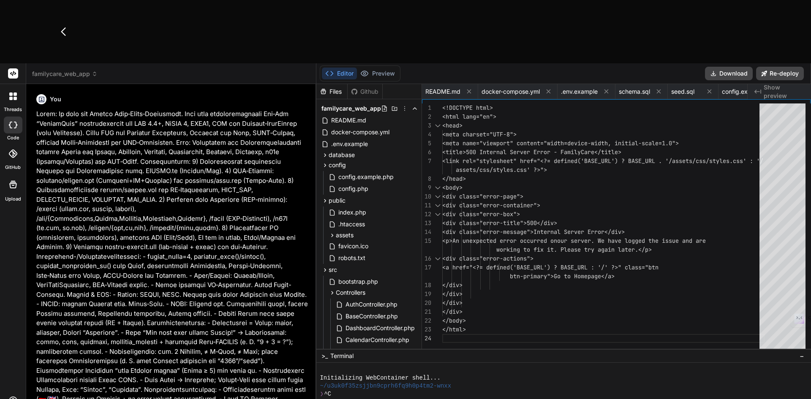
scroll to position [0, 3618]
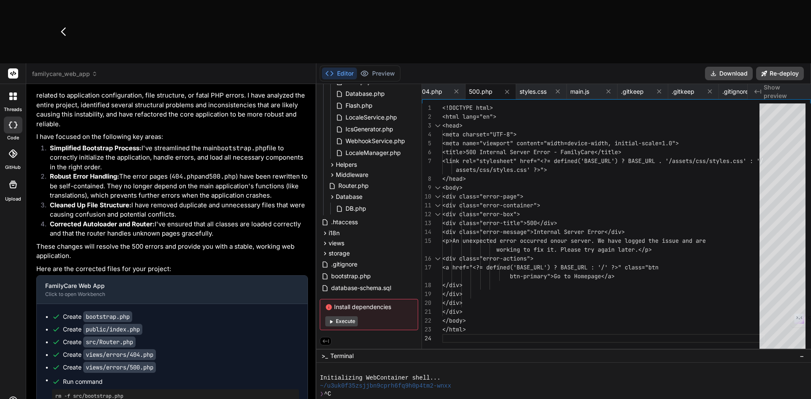
click at [94, 71] on icon at bounding box center [95, 74] width 6 height 6
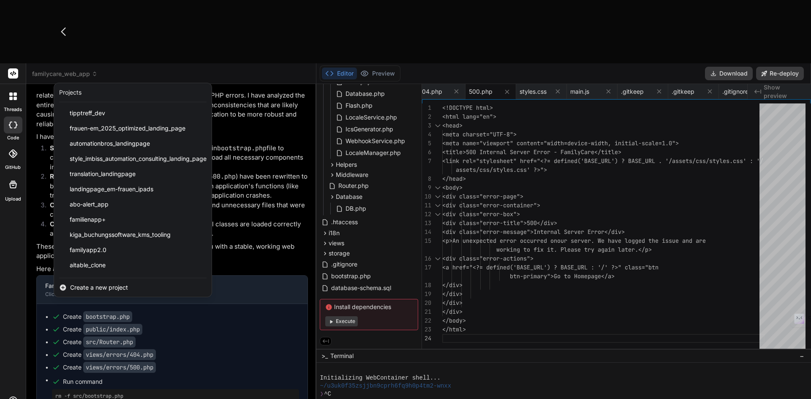
click at [263, 90] on div at bounding box center [405, 199] width 811 height 399
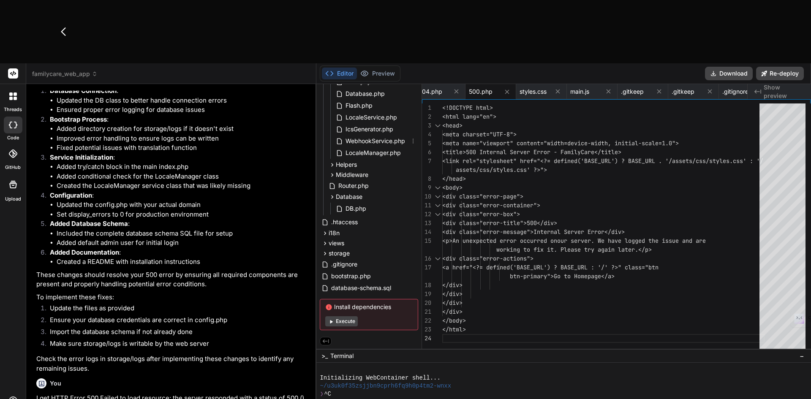
scroll to position [0, 0]
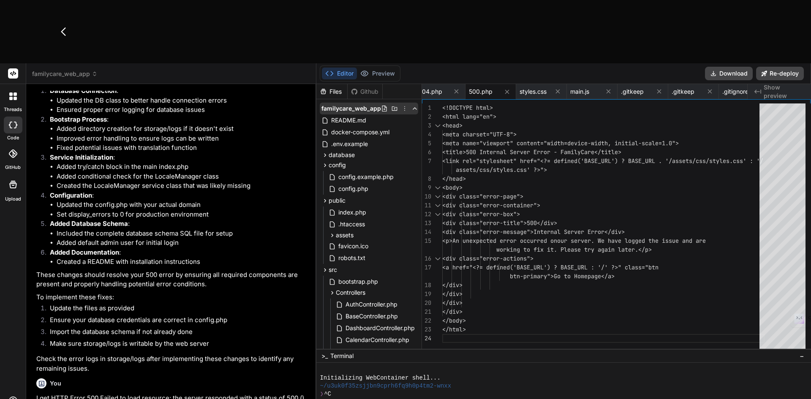
click at [404, 105] on icon at bounding box center [404, 108] width 7 height 7
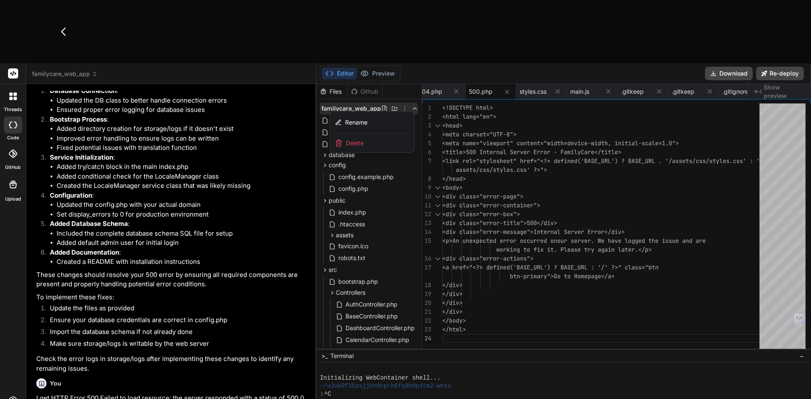
click at [357, 139] on span "Delete" at bounding box center [355, 143] width 18 height 8
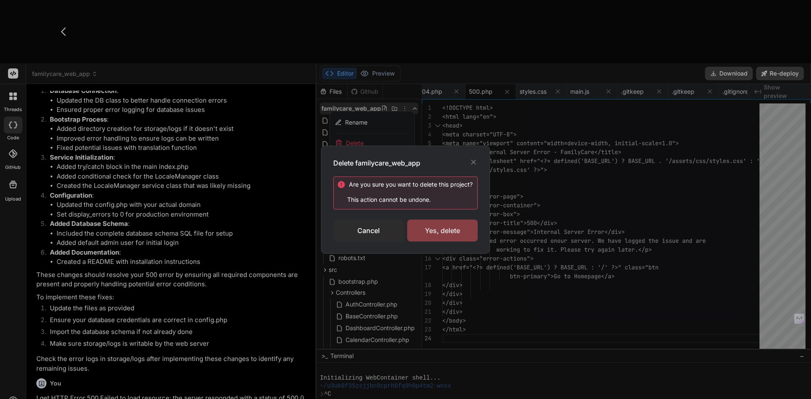
click at [439, 230] on div "Yes, delete" at bounding box center [442, 231] width 71 height 22
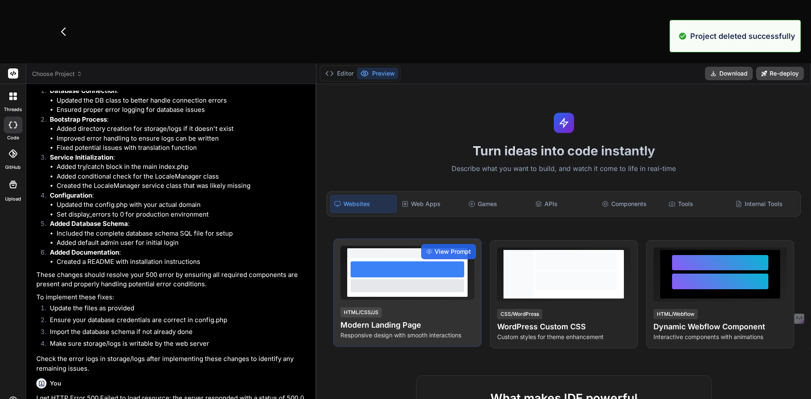
click at [411, 261] on div at bounding box center [407, 269] width 114 height 16
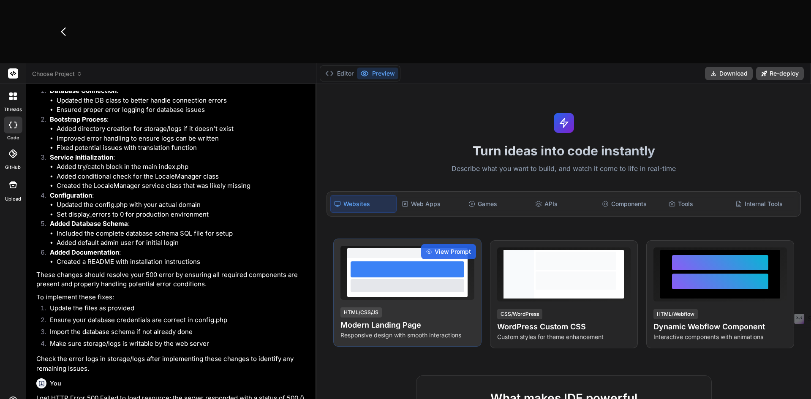
click at [349, 319] on h4 "Modern Landing Page" at bounding box center [406, 325] width 133 height 12
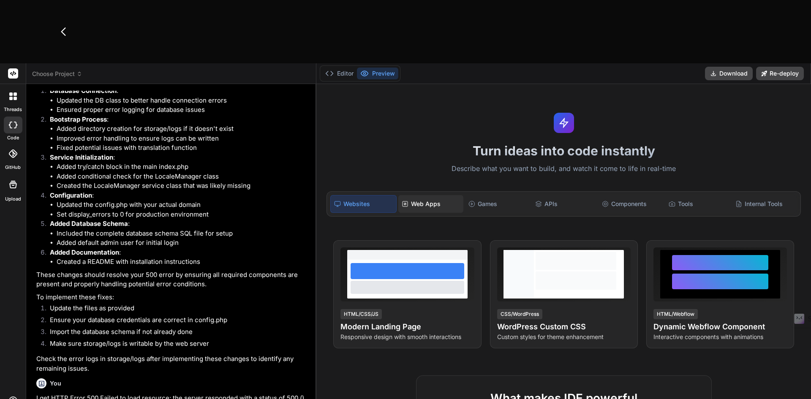
click at [423, 195] on div "Web Apps" at bounding box center [430, 204] width 65 height 18
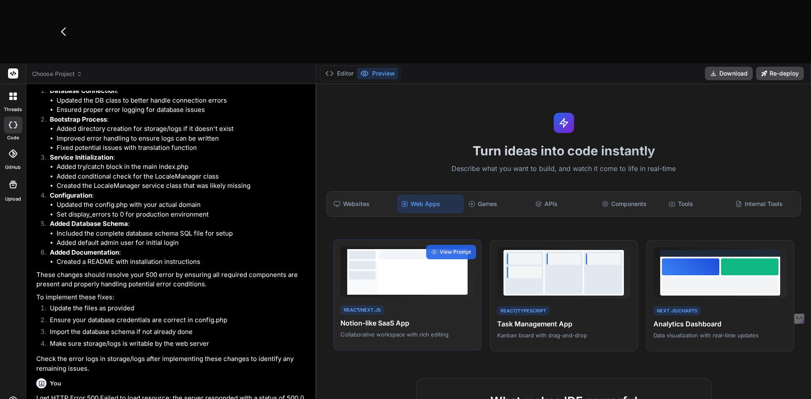
click at [383, 318] on h4 "Notion-like SaaS App" at bounding box center [406, 323] width 133 height 10
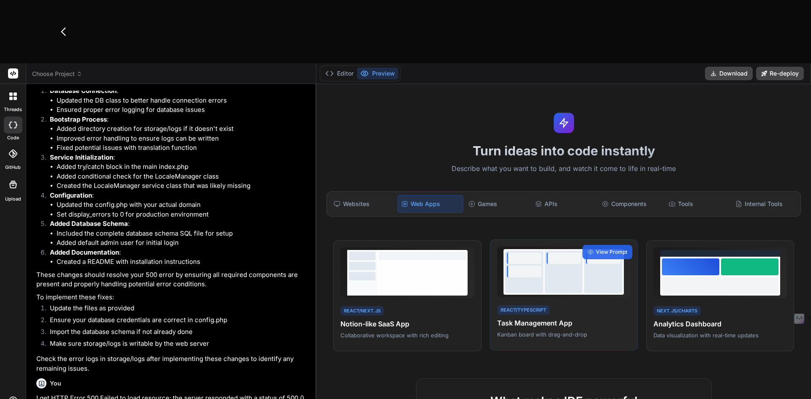
click at [580, 331] on p "Kanban board with drag-and-drop" at bounding box center [563, 335] width 133 height 8
click at [568, 331] on p "Kanban board with drag-and-drop" at bounding box center [563, 335] width 133 height 8
click at [361, 195] on div "Websites" at bounding box center [362, 204] width 65 height 18
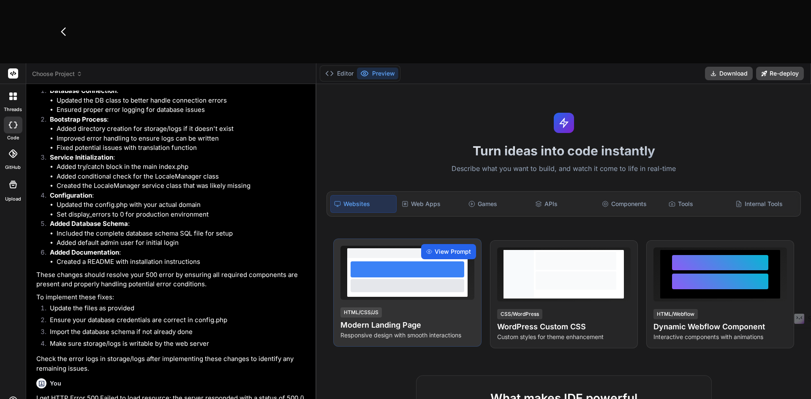
click at [448, 247] on span "View Prompt" at bounding box center [452, 251] width 36 height 8
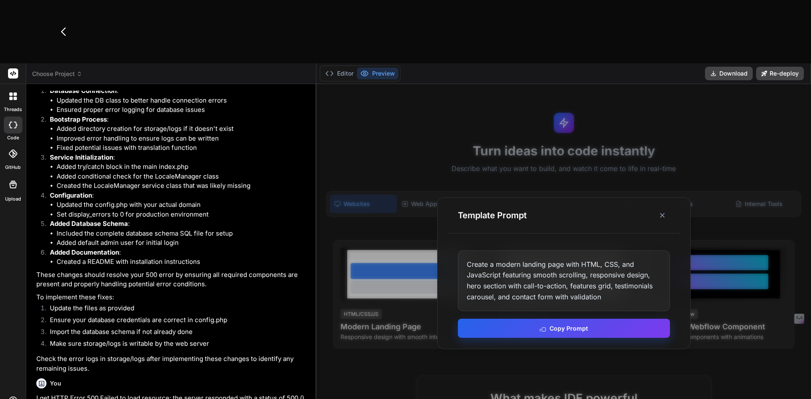
click at [538, 319] on button "Copy Prompt" at bounding box center [564, 328] width 212 height 19
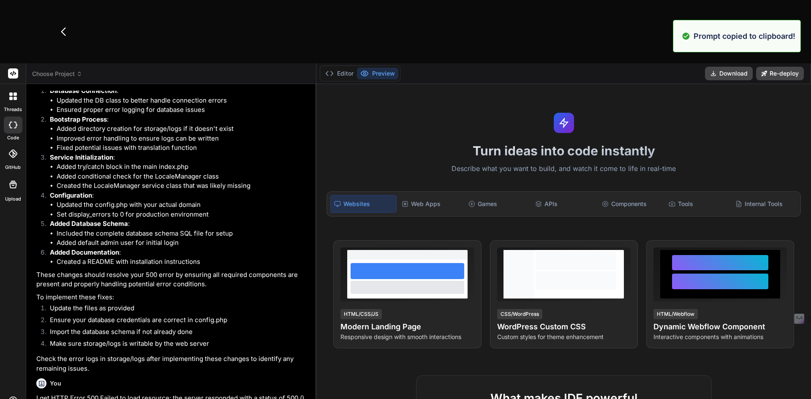
click at [62, 70] on span "Choose Project" at bounding box center [57, 74] width 50 height 8
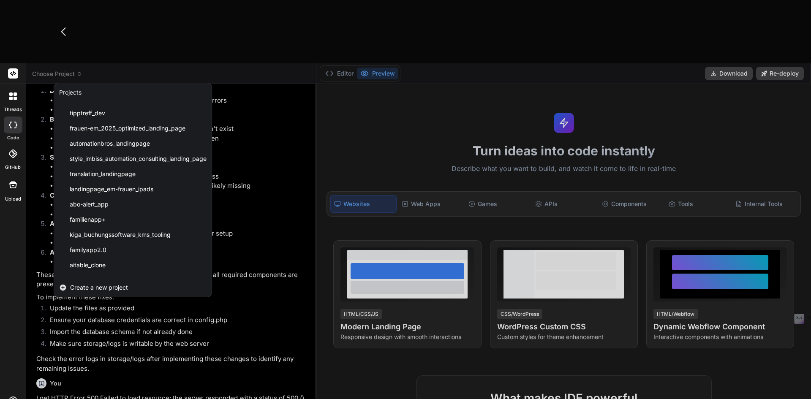
click at [420, 81] on div at bounding box center [405, 199] width 811 height 399
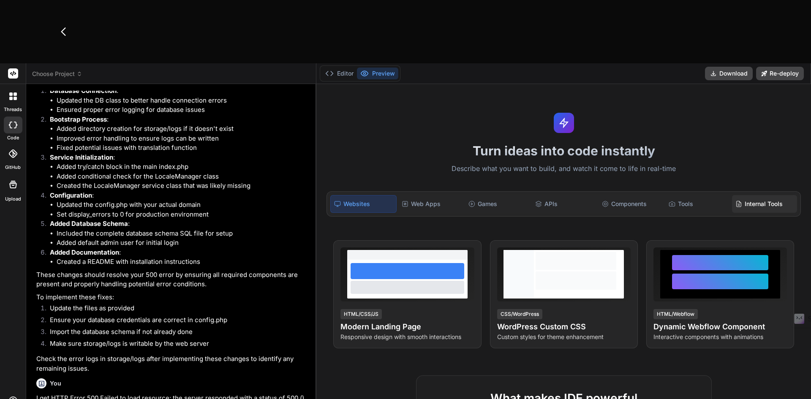
click at [746, 195] on div "Internal Tools" at bounding box center [764, 204] width 65 height 18
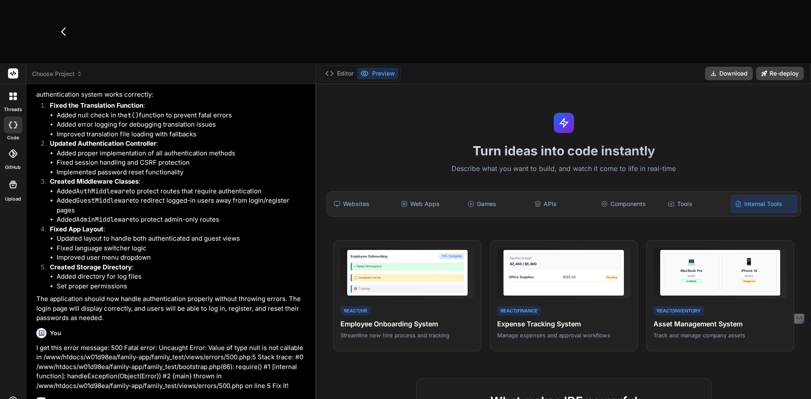
scroll to position [8316, 0]
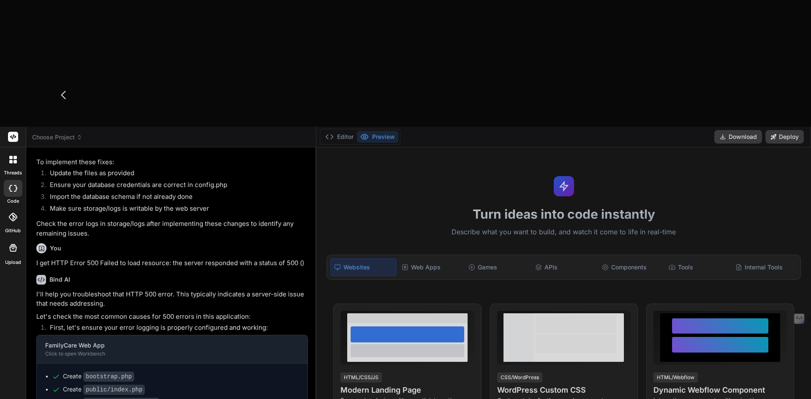
scroll to position [1172, 0]
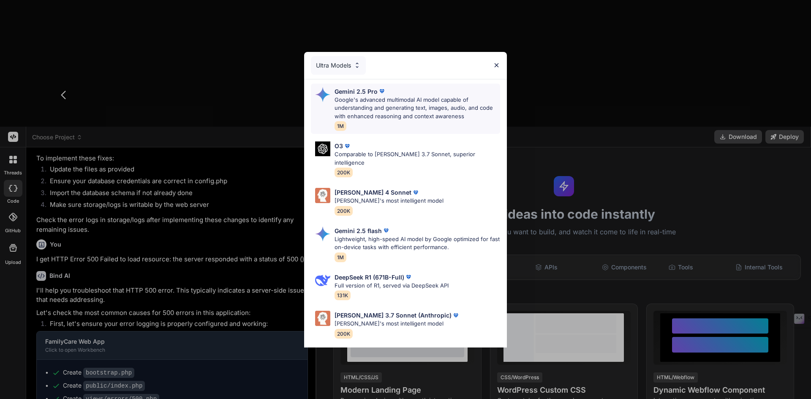
click at [368, 121] on div "Gemini 2.5 Pro Google's advanced multimodal AI model capable of understanding a…" at bounding box center [416, 109] width 165 height 44
type textarea "x"
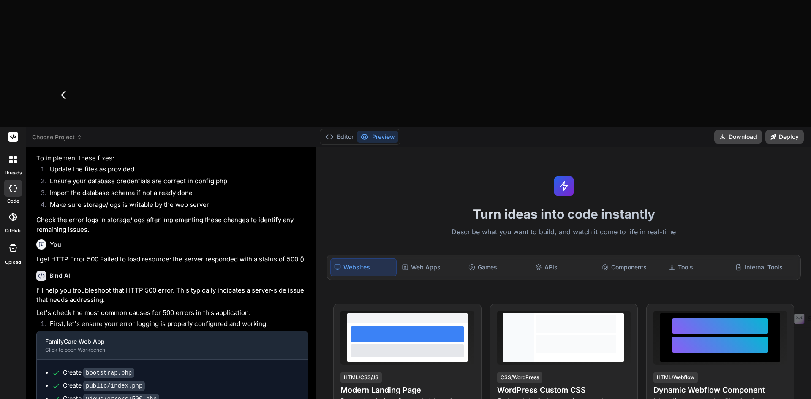
click at [86, 133] on div "Choose Project" at bounding box center [171, 137] width 278 height 8
click at [84, 133] on div "Choose Project" at bounding box center [171, 137] width 278 height 8
click at [81, 134] on icon at bounding box center [79, 137] width 6 height 6
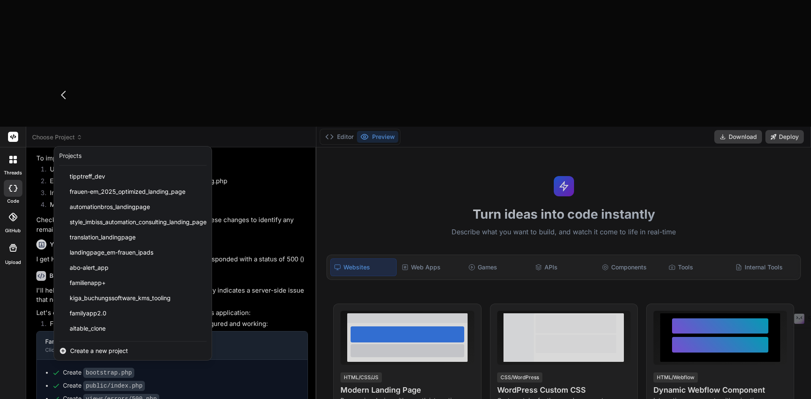
click at [82, 347] on span "Create a new project" at bounding box center [99, 351] width 58 height 8
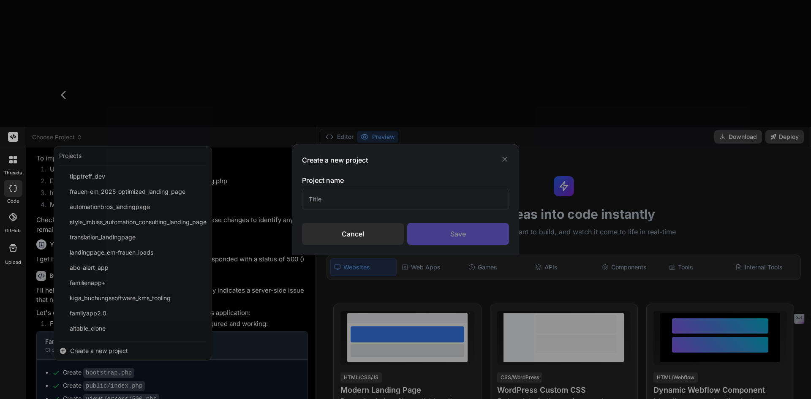
click at [361, 203] on input "text" at bounding box center [405, 199] width 207 height 21
click at [325, 197] on input "ColoreWizard" at bounding box center [405, 199] width 207 height 21
click at [324, 199] on input "ColoreWizard" at bounding box center [405, 199] width 207 height 21
click at [404, 203] on input "ColorWizard" at bounding box center [405, 199] width 207 height 21
type input "ColorWizard1"
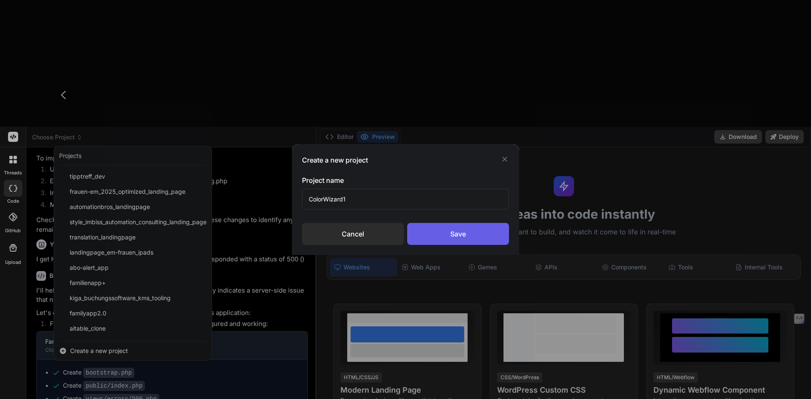
click at [462, 232] on div "Save" at bounding box center [458, 234] width 102 height 22
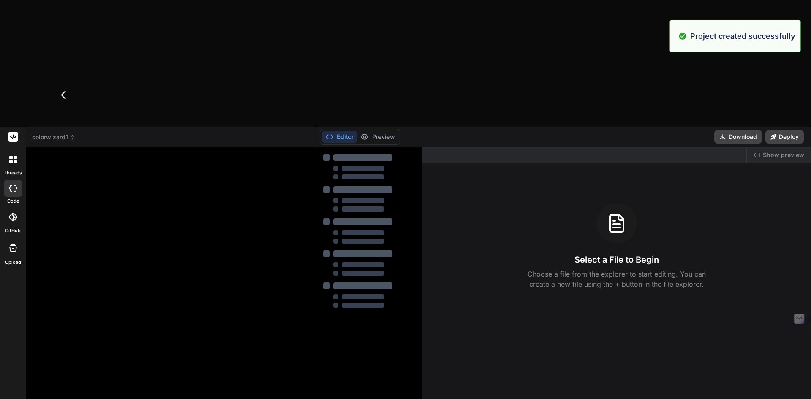
type textarea "x"
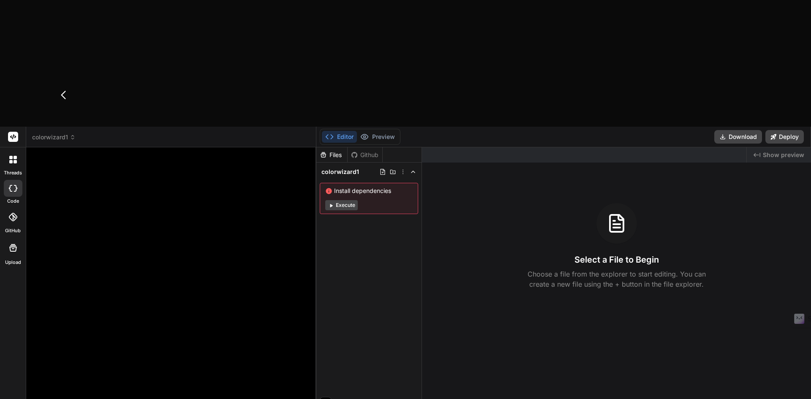
paste textarea "Create a modern landing page with HTML, CSS, and JavaScript featuring smooth sc…"
type textarea "Create a modern landing page with HTML, CSS, and JavaScript featuring smooth sc…"
type textarea "x"
drag, startPoint x: 215, startPoint y: 349, endPoint x: 236, endPoint y: 378, distance: 35.4
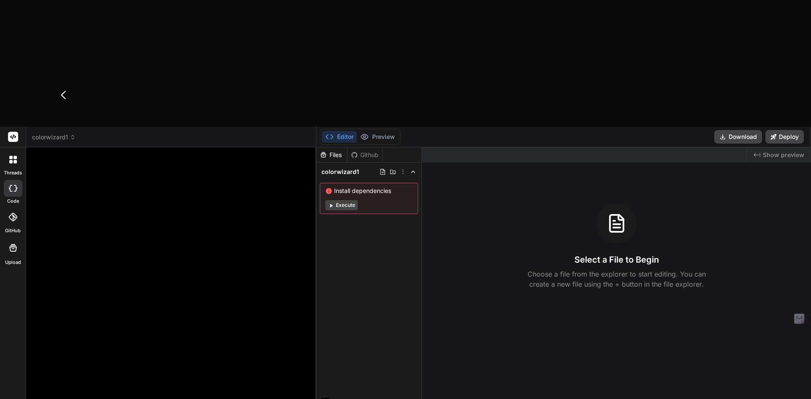
drag, startPoint x: 65, startPoint y: 341, endPoint x: 169, endPoint y: 352, distance: 104.4
type textarea "Create a modern landing page with HTML, CSS, and JavaScript featuring smooth sc…"
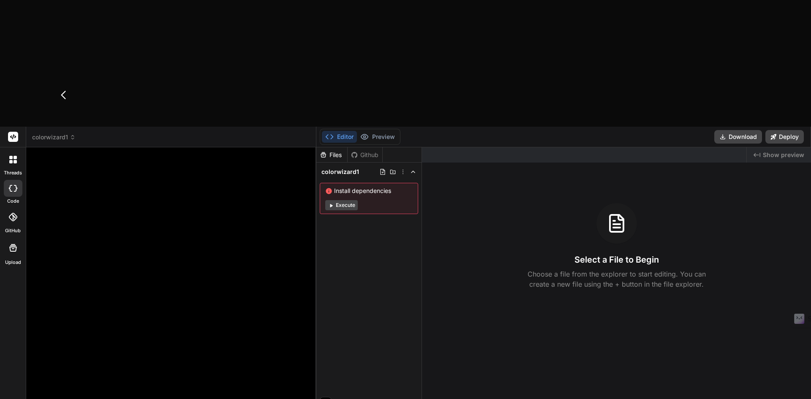
type textarea "x"
paste textarea """" Lorem: Ipsumd Sita-Conse-Adipiscing. Elitsedd eius temporincididun Utlabore…"
type textarea """" Lorem: Ipsumd Sita-Conse-Adipiscing. Elitsedd eius temporincididun Utlabore…"
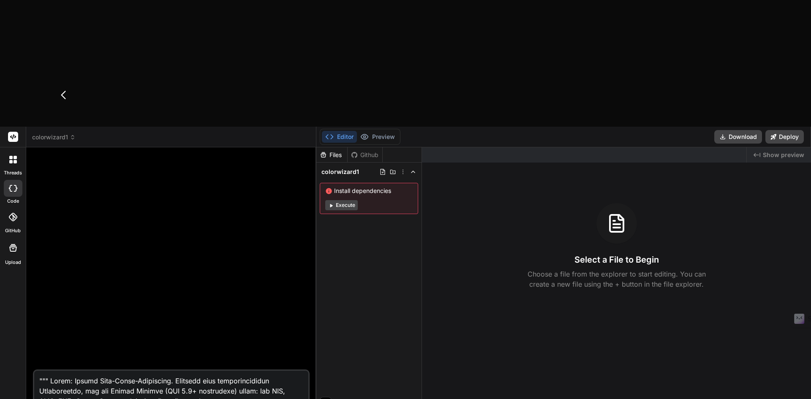
scroll to position [963, 0]
type textarea "x"
type textarea """" Lorem: Ipsumd Sita-Conse-Adipiscing. Elitsedd eius temporincididun Utlabore…"
type textarea "x"
paste textarea "Hier ist die komplette, lauffähige Beispiel-Implementierung für deinen Agent (n…"
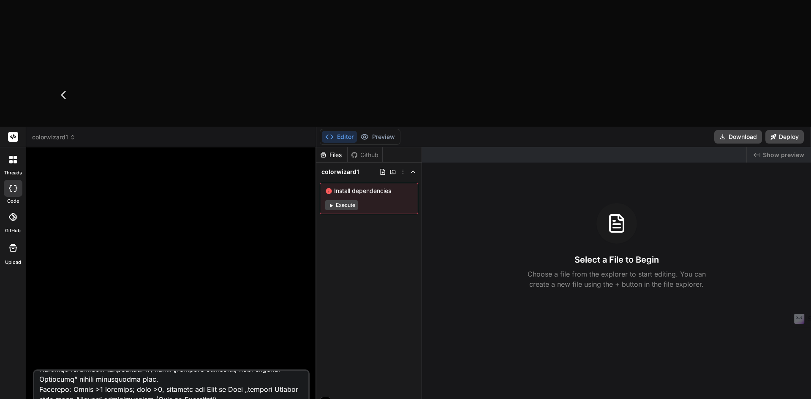
type textarea """" Lorem: Ipsumd Sita-Conse-Adipiscing. Elitsedd eius temporincididun Utlabore…"
type textarea "x"
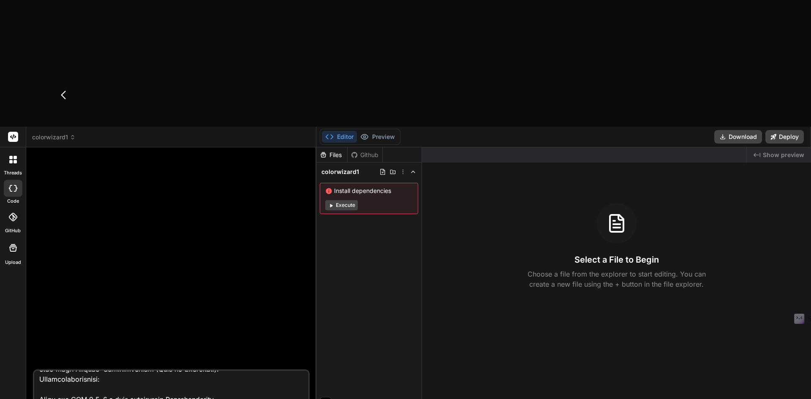
scroll to position [1176, 0]
type textarea """" Lorem: Ipsumd Sita-Conse-Adipiscing. Elitsedd eius temporincididun Utlabore…"
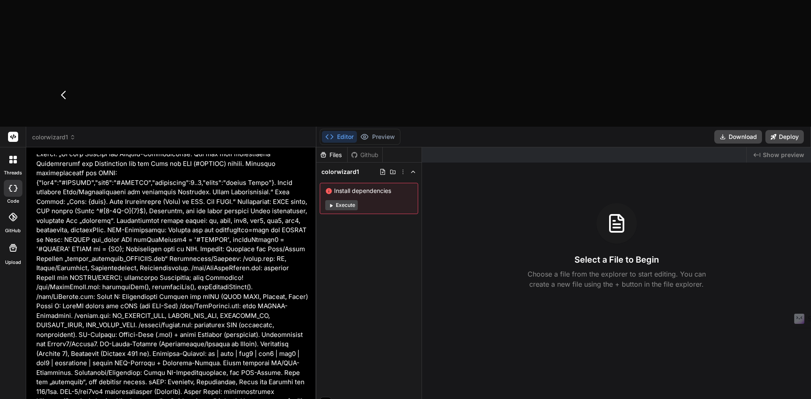
scroll to position [365, 0]
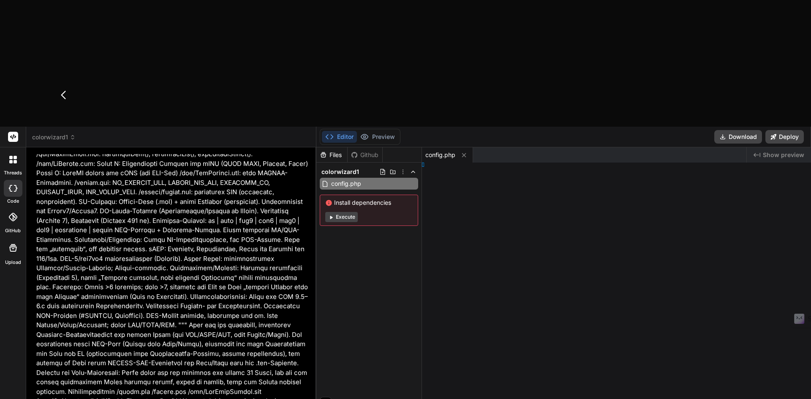
type textarea "x"
type textarea "} } ```"
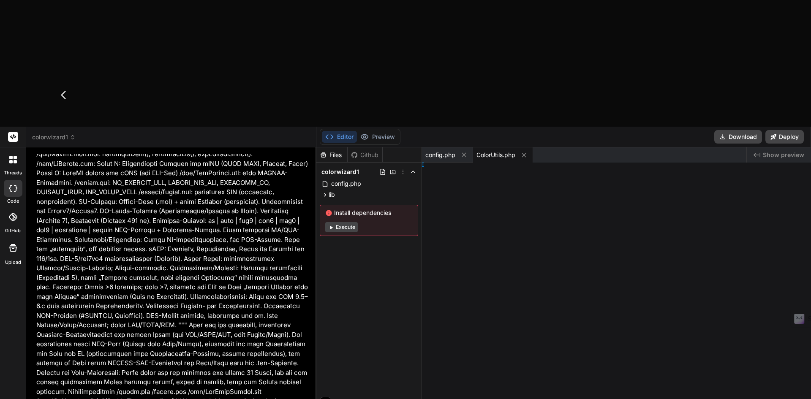
type textarea "x"
type textarea "```"
type textarea "x"
type textarea "``"
type textarea "x"
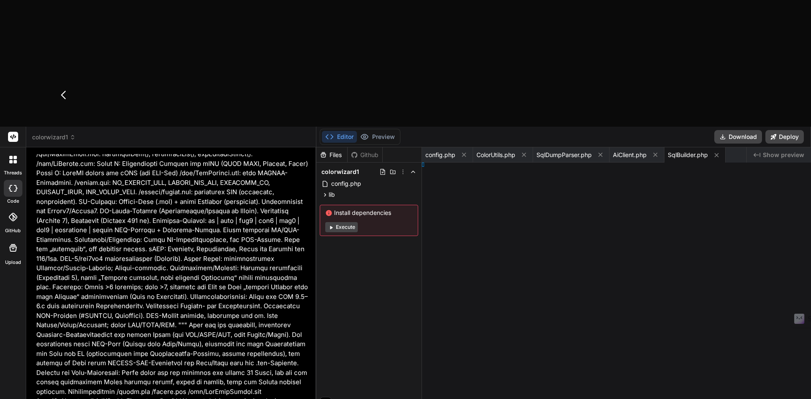
type textarea "ff; } ```"
type textarea "x"
type textarea "ml> ```"
type textarea "x"
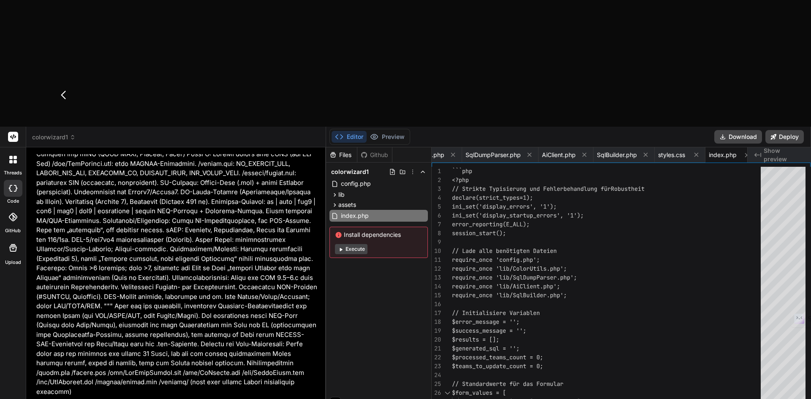
scroll to position [672, 0]
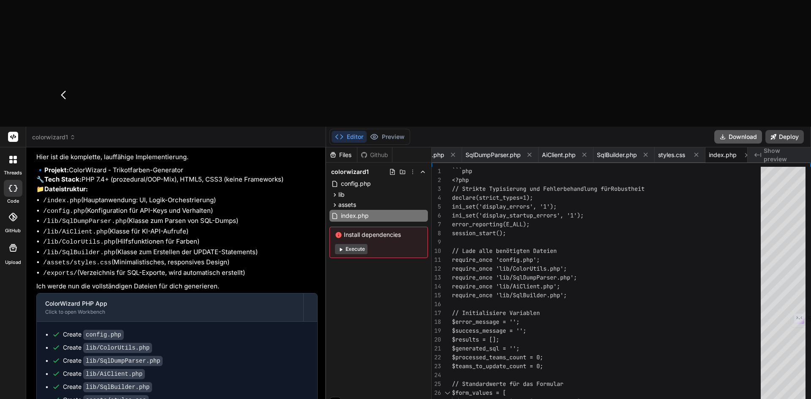
click at [741, 130] on button "Download" at bounding box center [738, 137] width 48 height 14
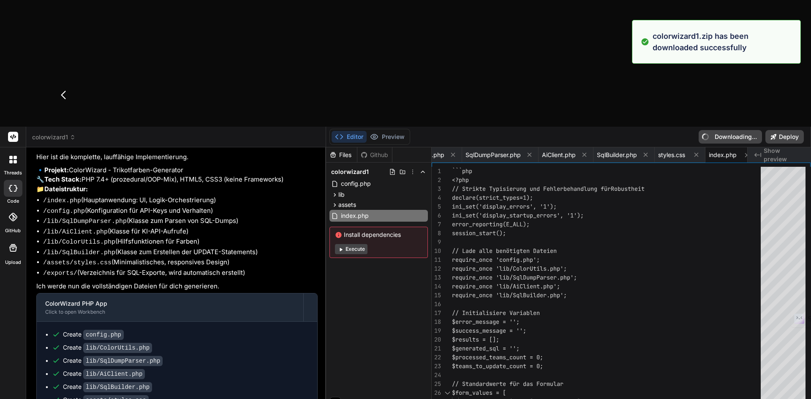
type textarea "x"
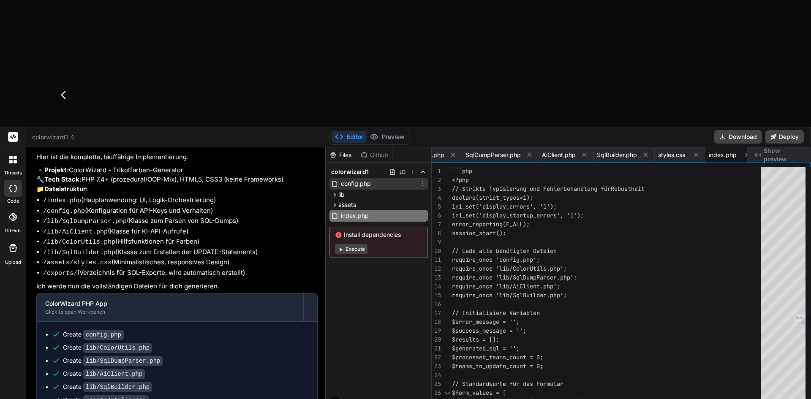
click at [358, 179] on span "config.php" at bounding box center [356, 184] width 32 height 10
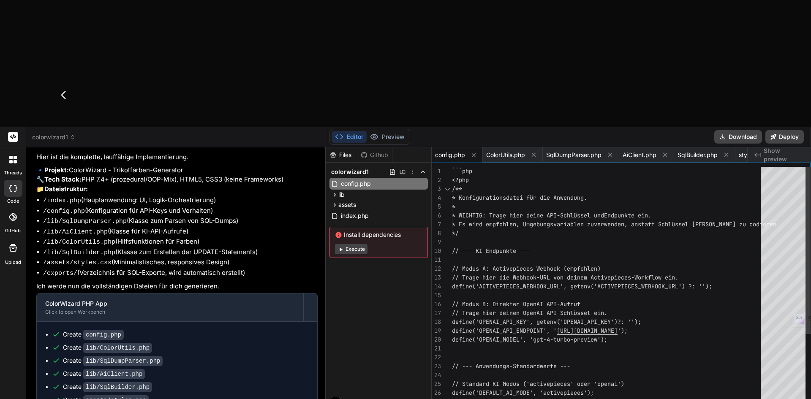
type textarea "// Modus A: Activepieces Webhook (empfohlen) // Trage hier die Webhook-URL von …"
drag, startPoint x: 683, startPoint y: 160, endPoint x: 603, endPoint y: 162, distance: 80.7
click at [603, 167] on div "define('ACTIVEPIECES_WEBHOOK_URL', getenv('ACTIVEP IECES_WEBHOOK_URL') ?: ''); …" at bounding box center [609, 353] width 314 height 372
drag, startPoint x: 682, startPoint y: 160, endPoint x: 616, endPoint y: 157, distance: 65.9
click at [616, 167] on div "define('ACTIVEPIECES_WEBHOOK_URL', getenv('ACTIVEP IECES_WEBHOOK_URL') ?: ''); …" at bounding box center [609, 353] width 314 height 372
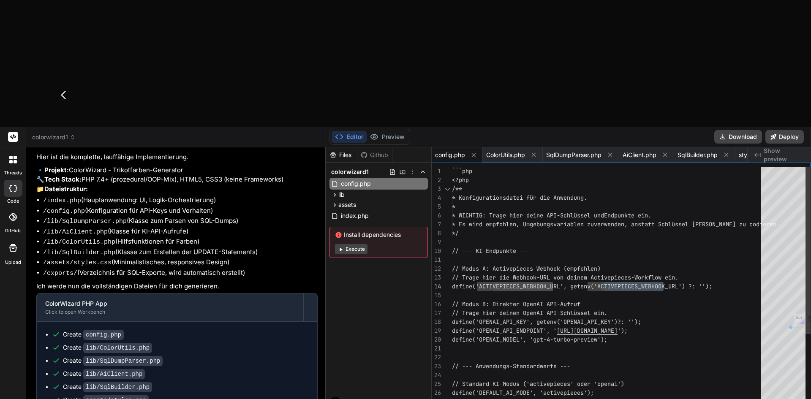
click at [515, 178] on div "define('ACTIVEPIECES_WEBHOOK_URL', getenv('ACTIVEP IECES_WEBHOOK_URL') ?: ''); …" at bounding box center [609, 353] width 314 height 372
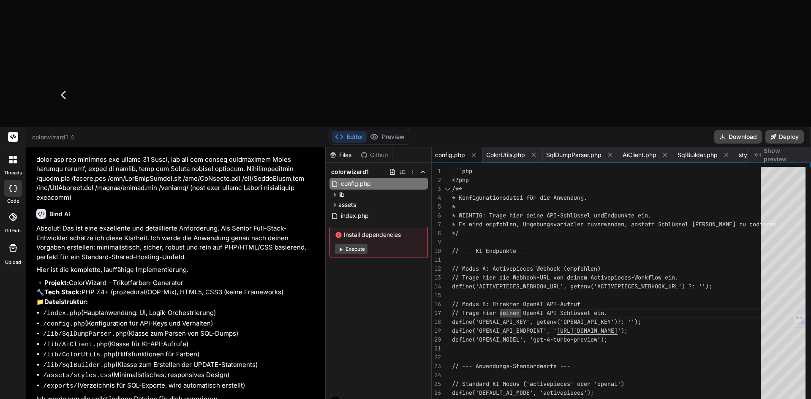
scroll to position [672, 0]
